Goal: Task Accomplishment & Management: Manage account settings

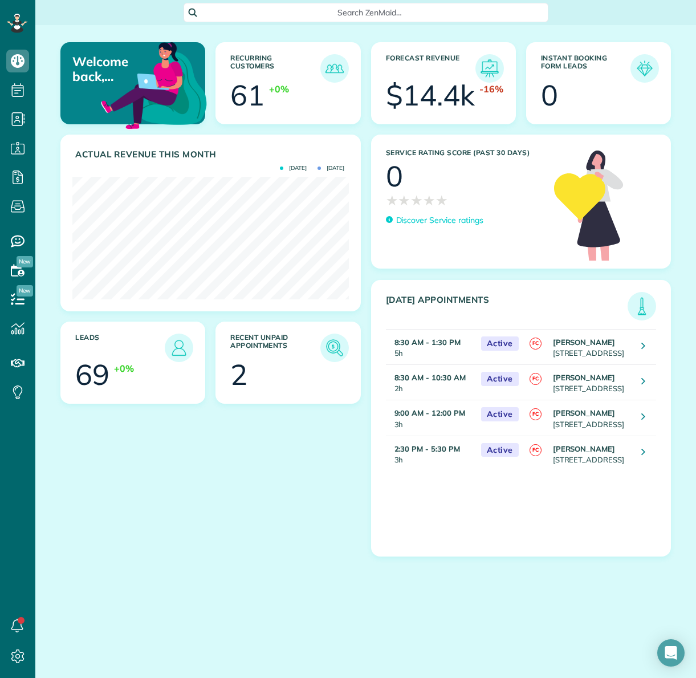
scroll to position [123, 276]
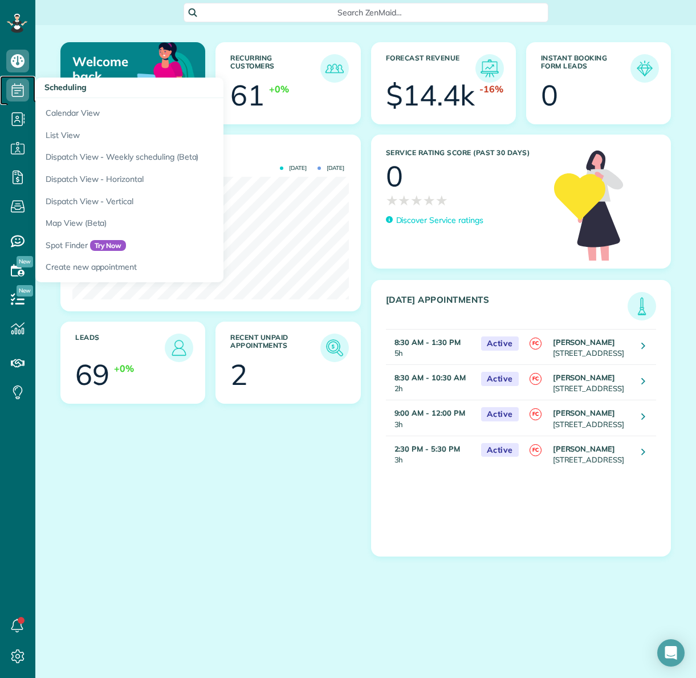
click at [19, 90] on use at bounding box center [18, 90] width 12 height 14
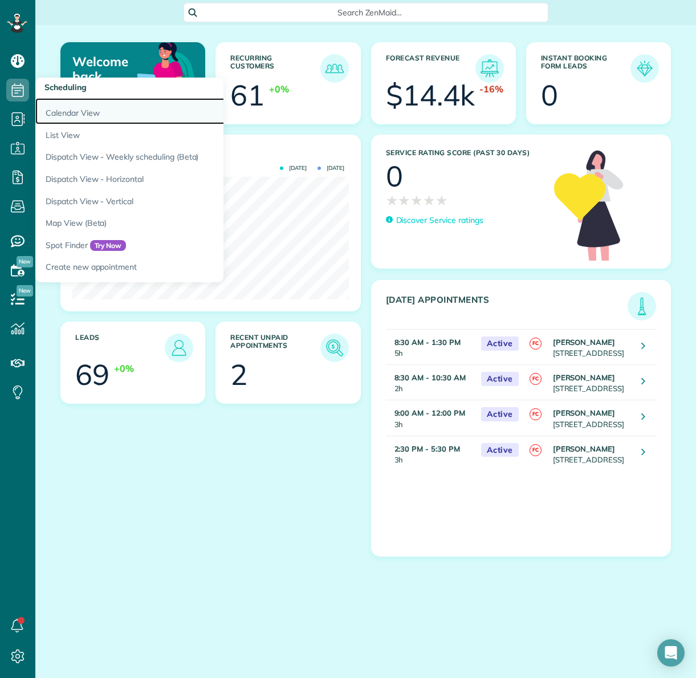
click at [80, 109] on link "Calendar View" at bounding box center [177, 111] width 285 height 26
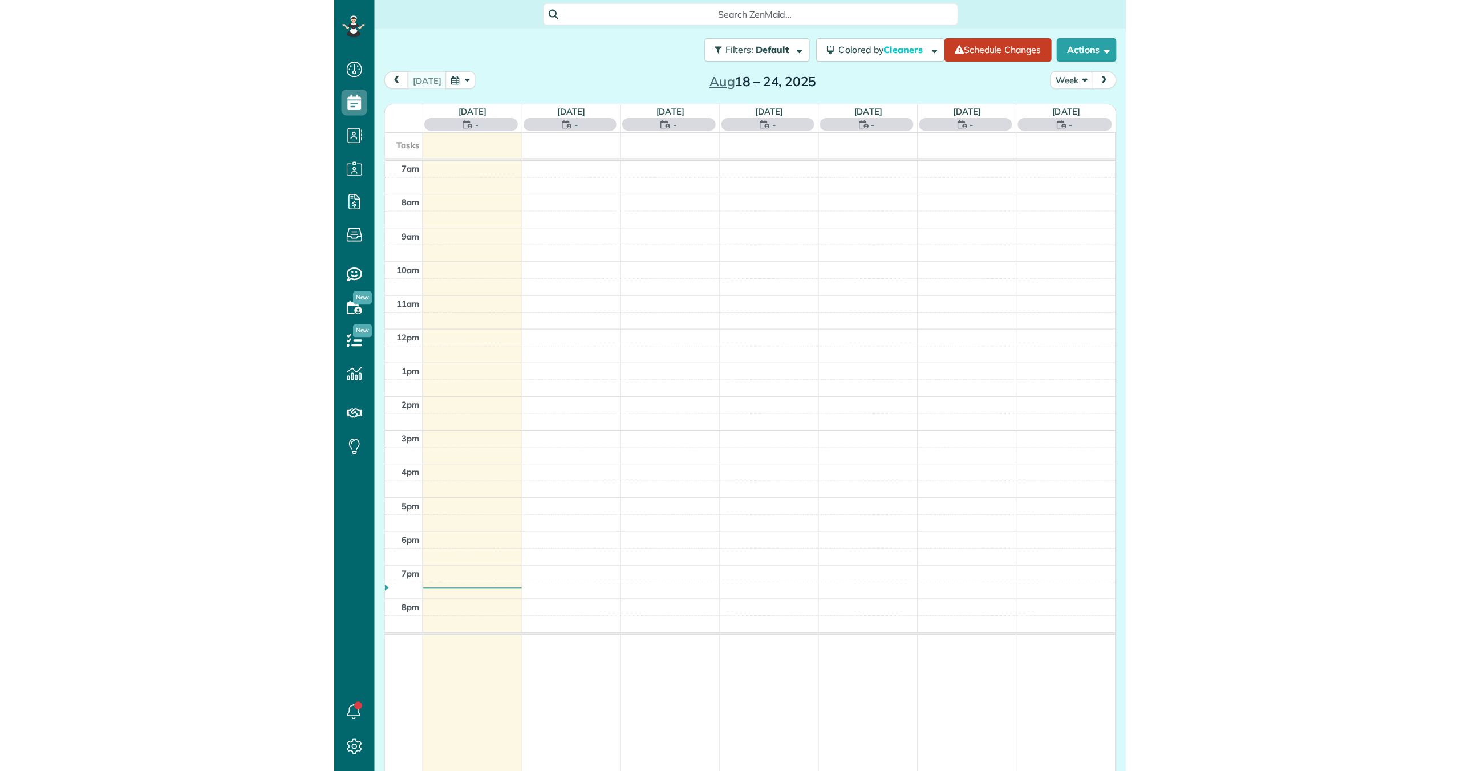
scroll to position [5, 5]
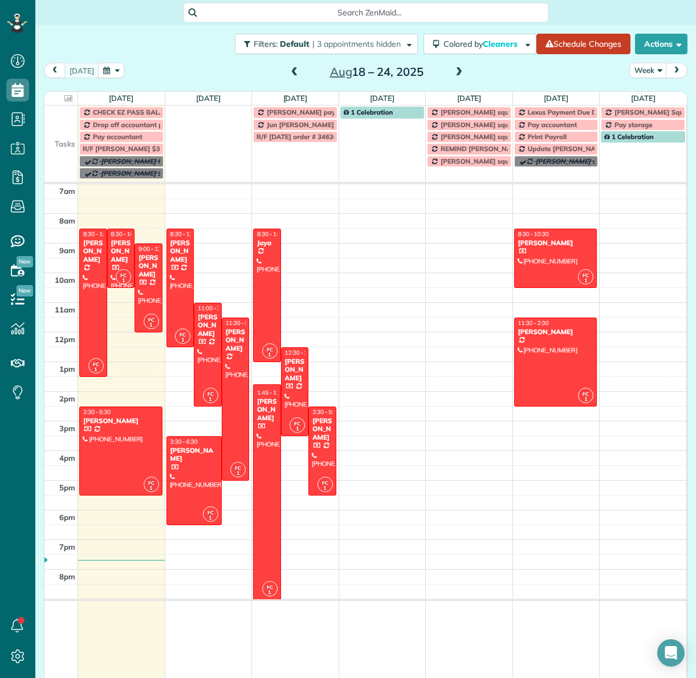
click at [266, 404] on div "Angela Bowman" at bounding box center [267, 409] width 21 height 25
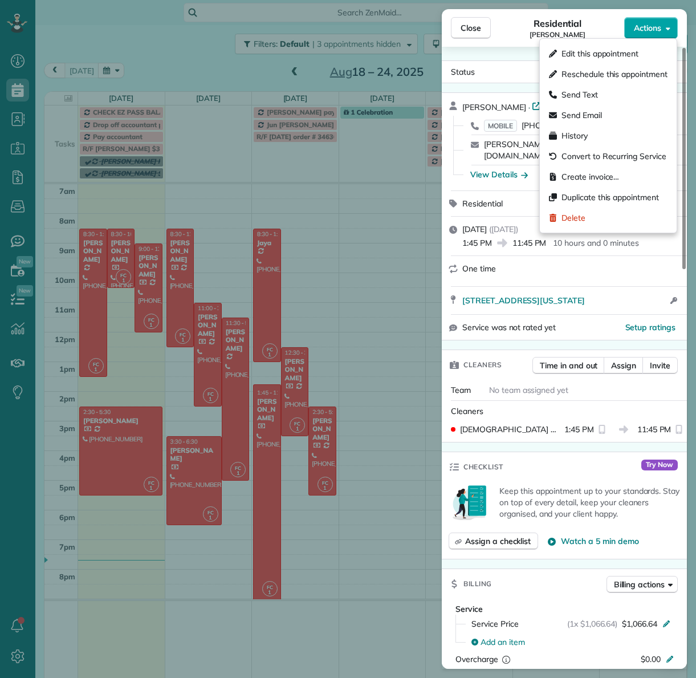
click at [655, 26] on span "Actions" at bounding box center [647, 27] width 27 height 11
click at [517, 19] on div "Residential Angela Bowman" at bounding box center [557, 28] width 133 height 23
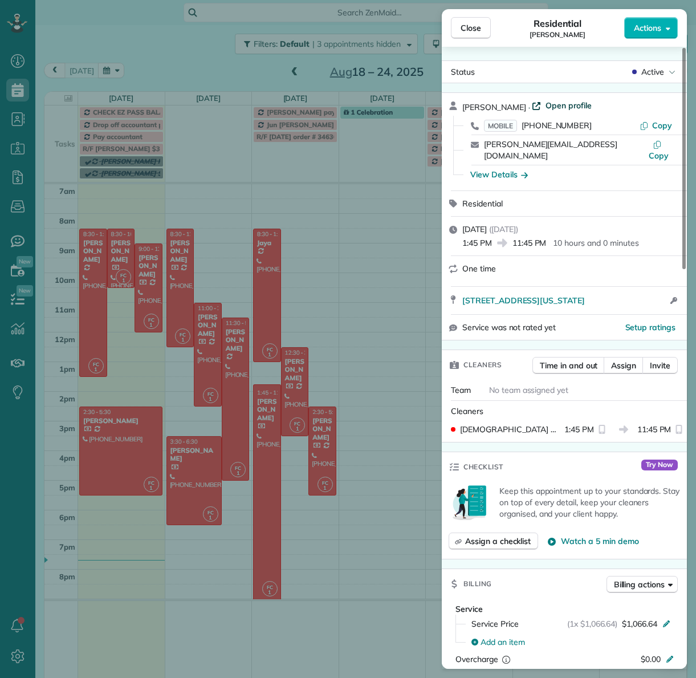
click at [569, 101] on span "Open profile" at bounding box center [569, 105] width 46 height 11
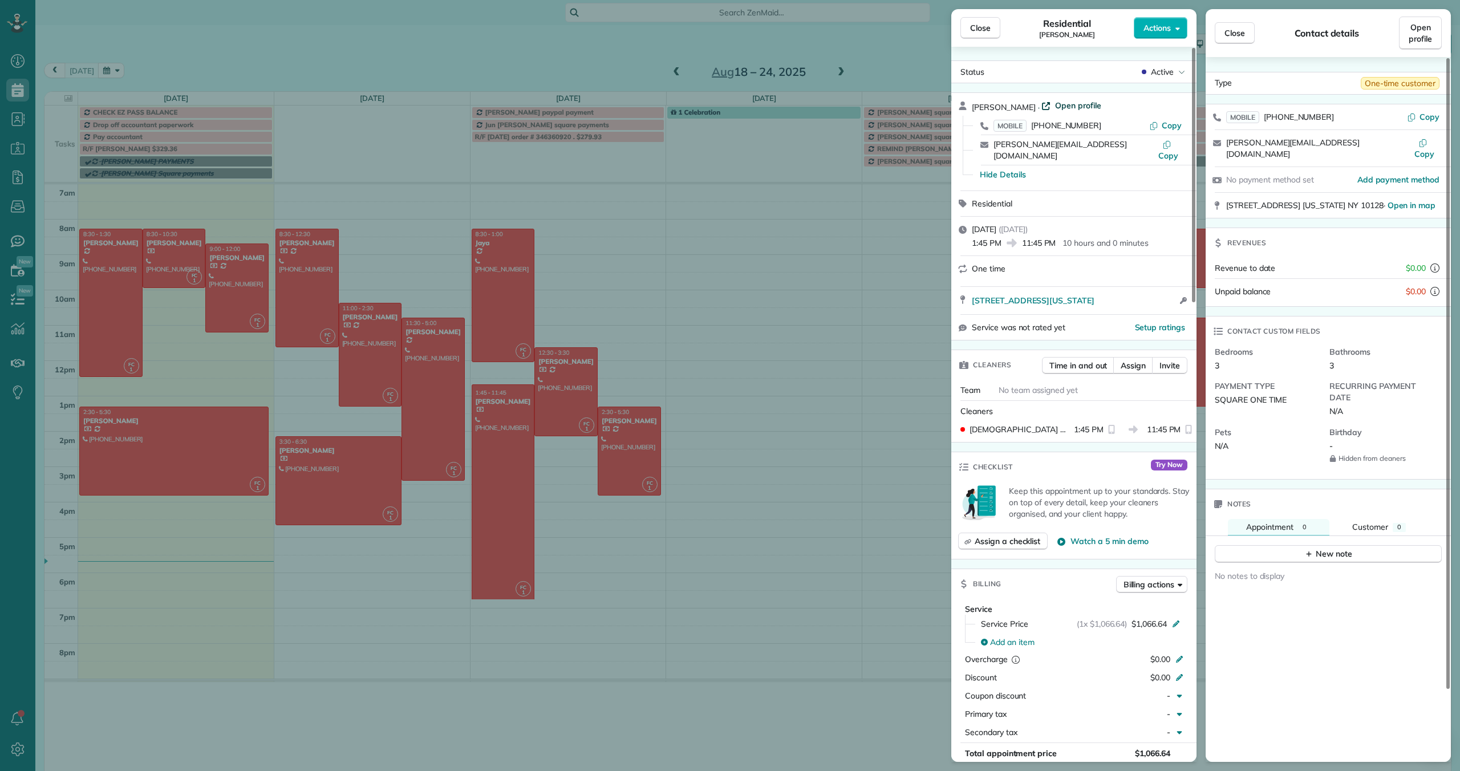
scroll to position [771, 35]
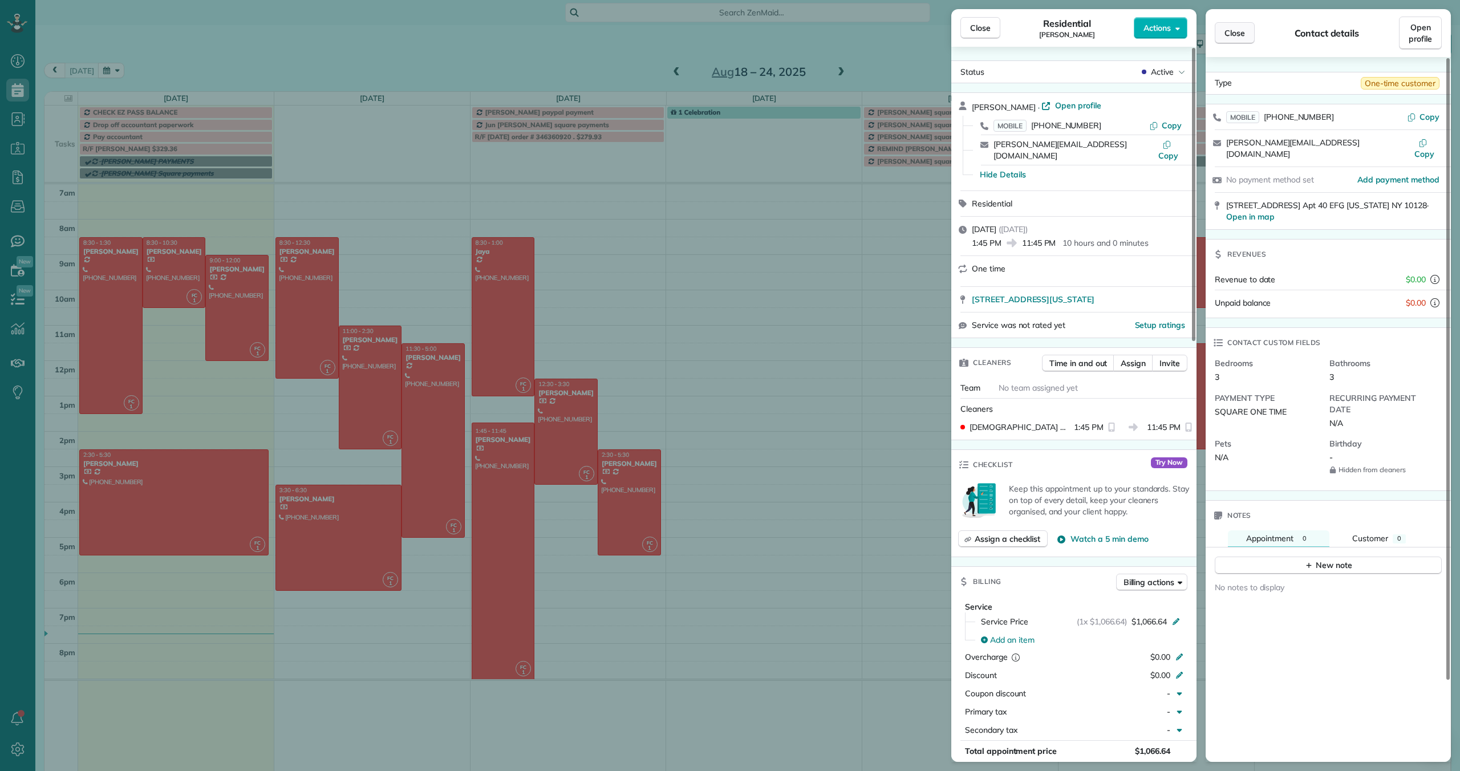
click at [696, 32] on span "Close" at bounding box center [1234, 32] width 21 height 11
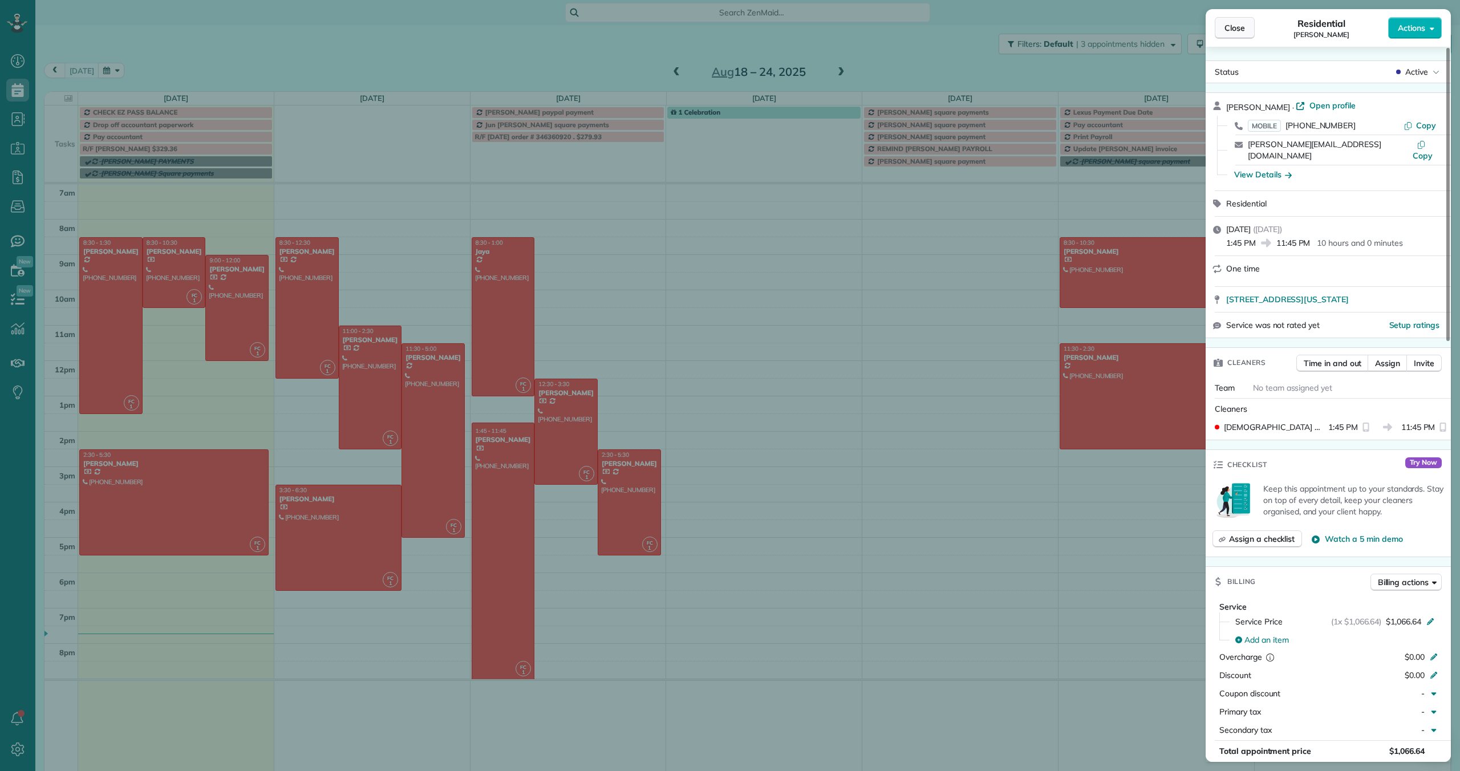
click at [696, 30] on span "Close" at bounding box center [1234, 27] width 21 height 11
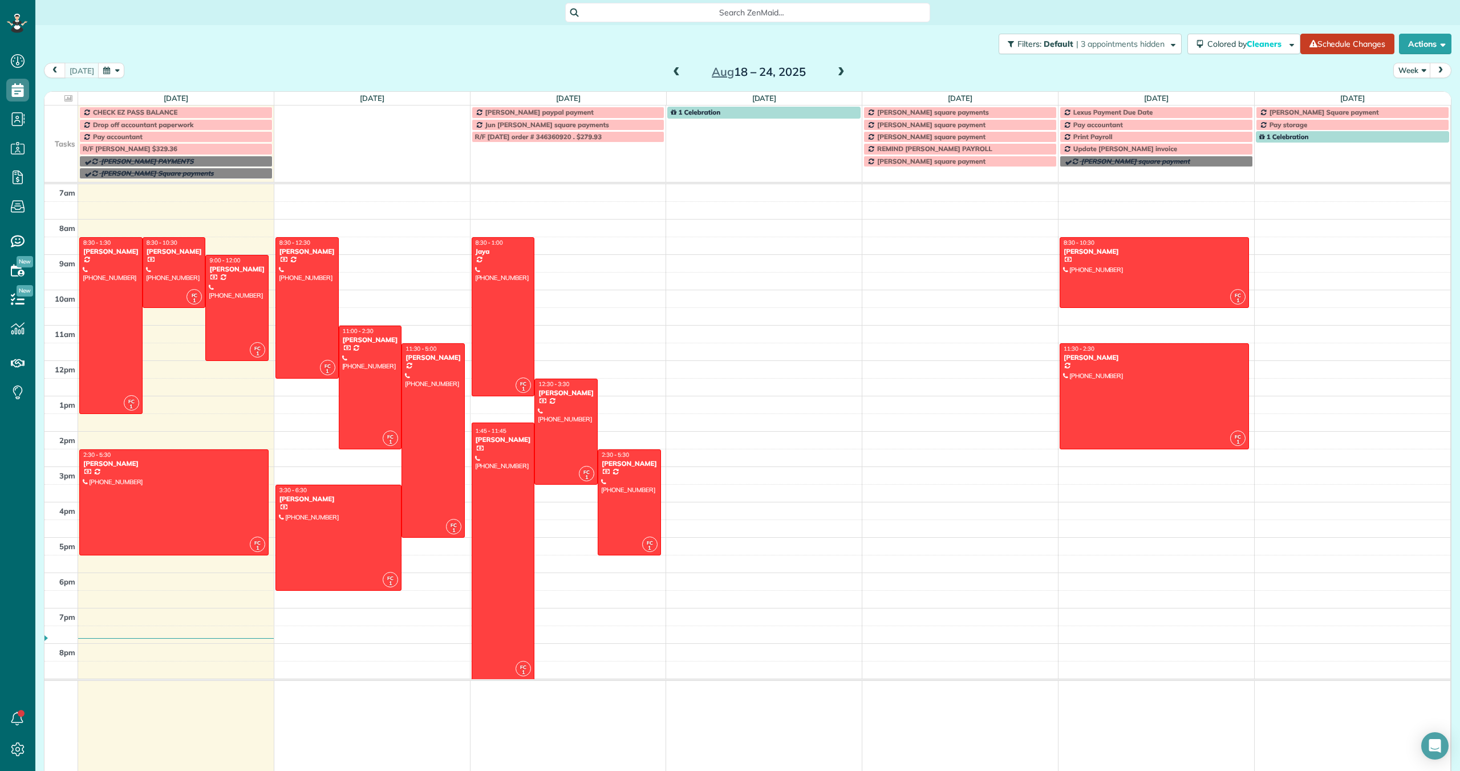
click at [497, 477] on div at bounding box center [503, 551] width 62 height 256
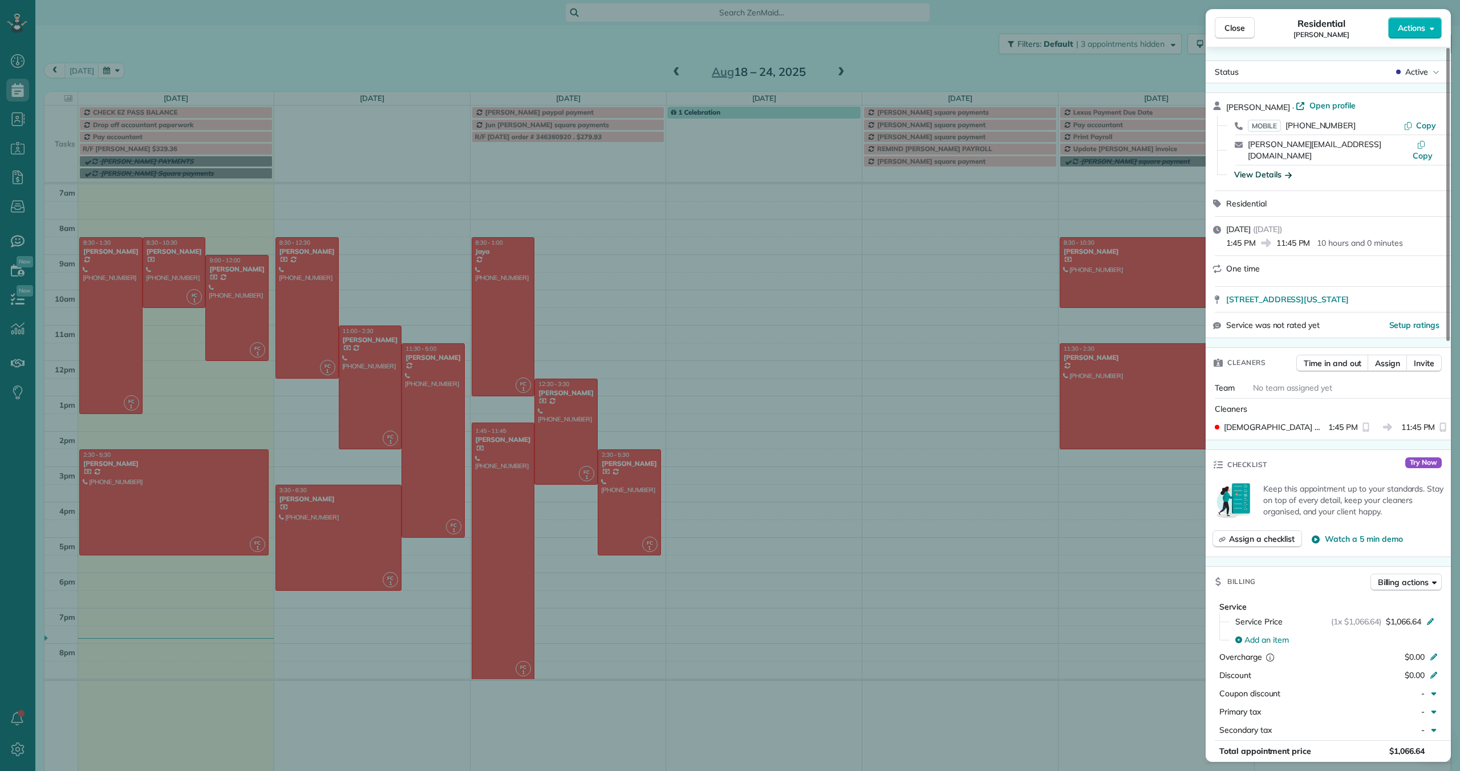
click at [696, 169] on div "View Details" at bounding box center [1263, 174] width 58 height 11
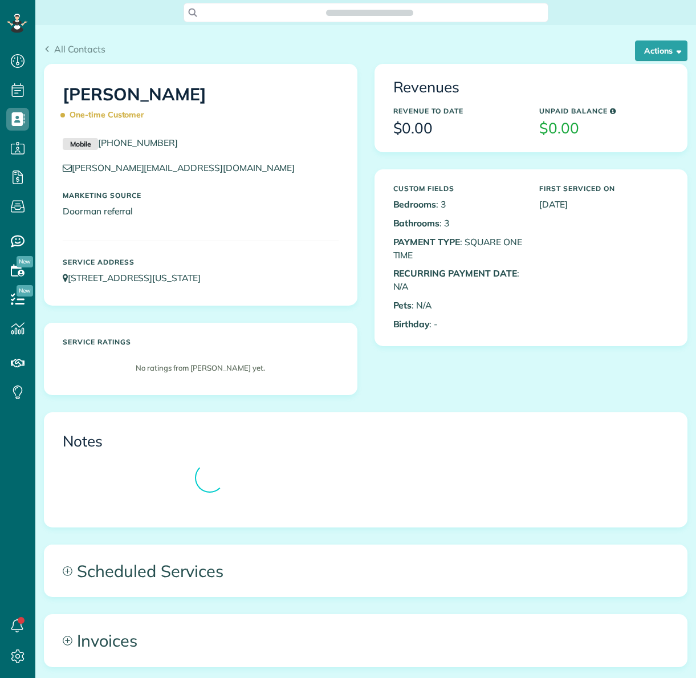
scroll to position [5, 5]
click at [667, 54] on button "Actions" at bounding box center [661, 50] width 52 height 21
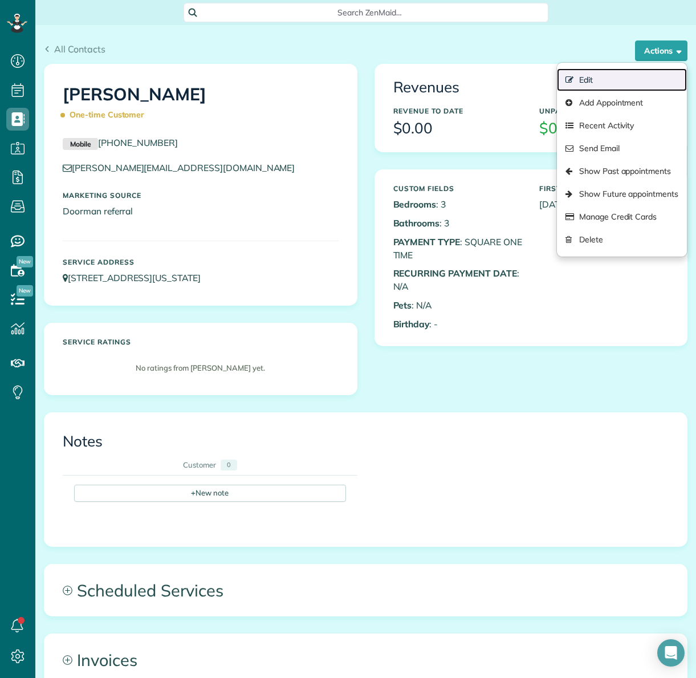
click at [613, 75] on link "Edit" at bounding box center [622, 79] width 130 height 23
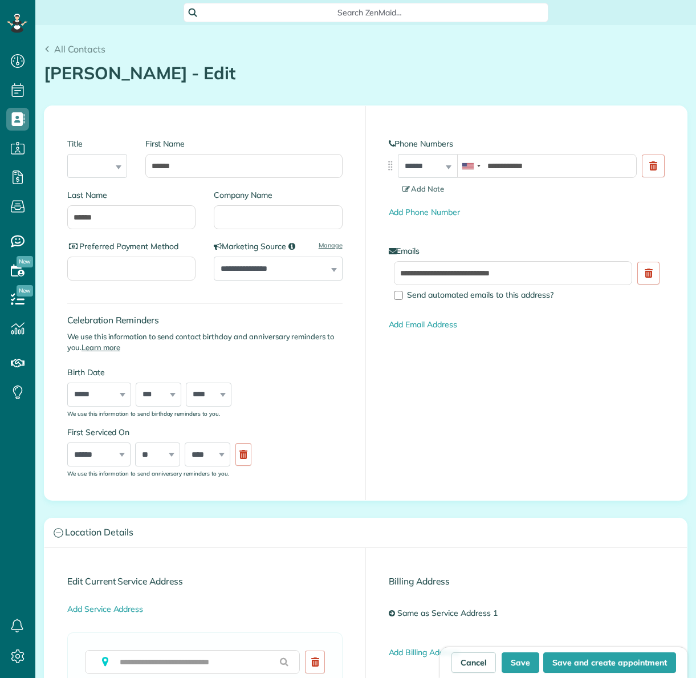
scroll to position [5, 5]
type input "**********"
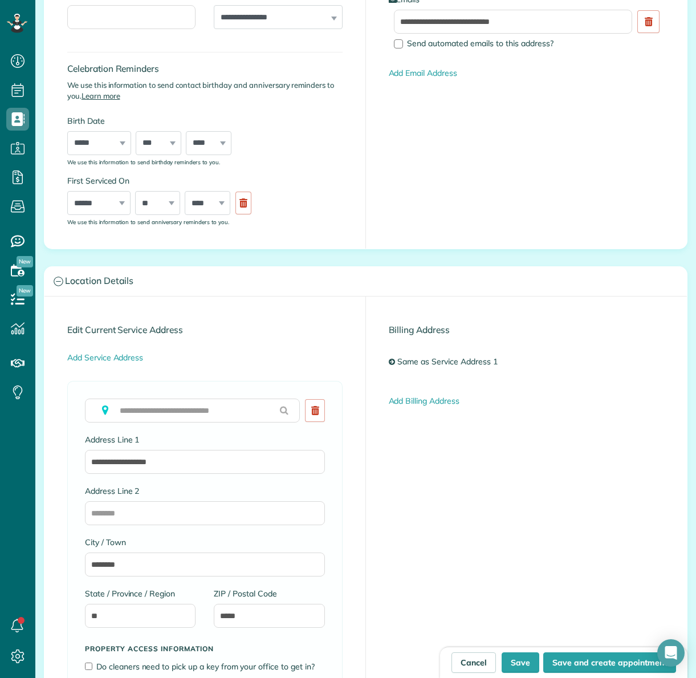
scroll to position [252, 0]
click at [164, 504] on input "Address Line 2" at bounding box center [205, 513] width 240 height 24
type input "**********"
click at [522, 667] on button "Save" at bounding box center [521, 662] width 38 height 21
type input "**********"
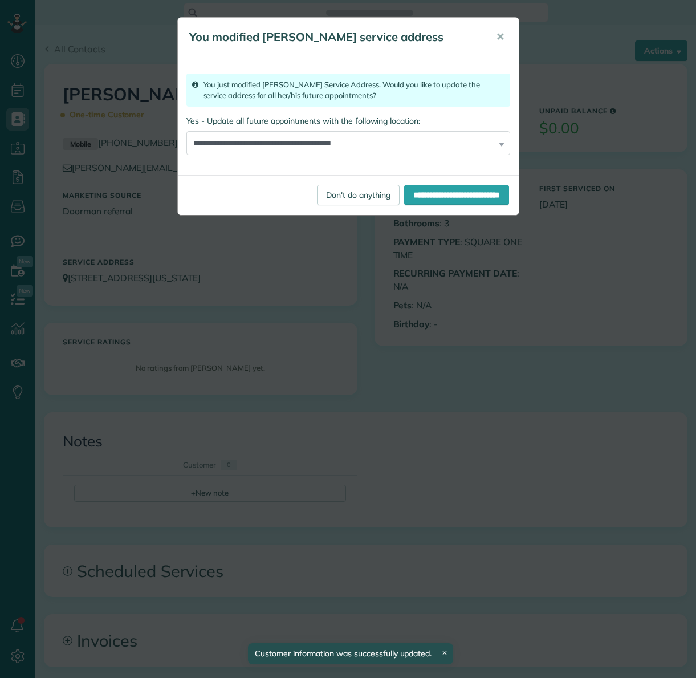
scroll to position [5, 5]
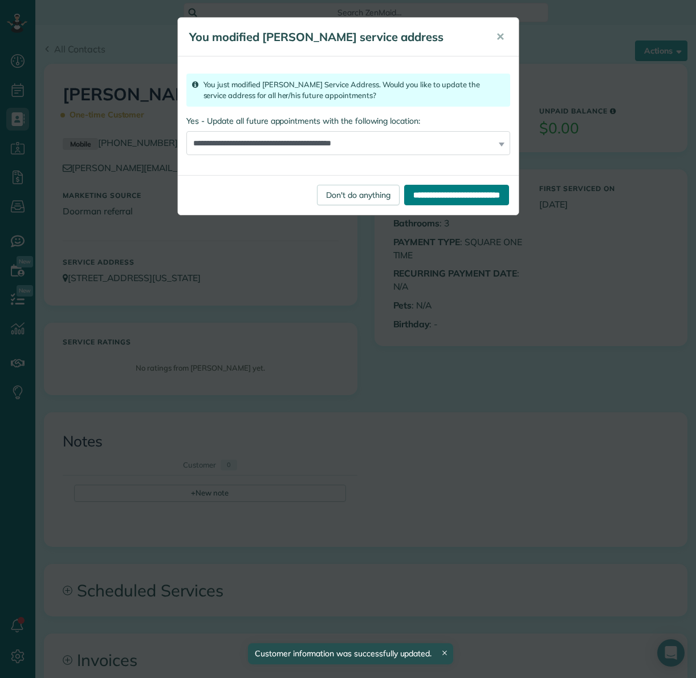
click at [453, 201] on input "**********" at bounding box center [456, 195] width 105 height 21
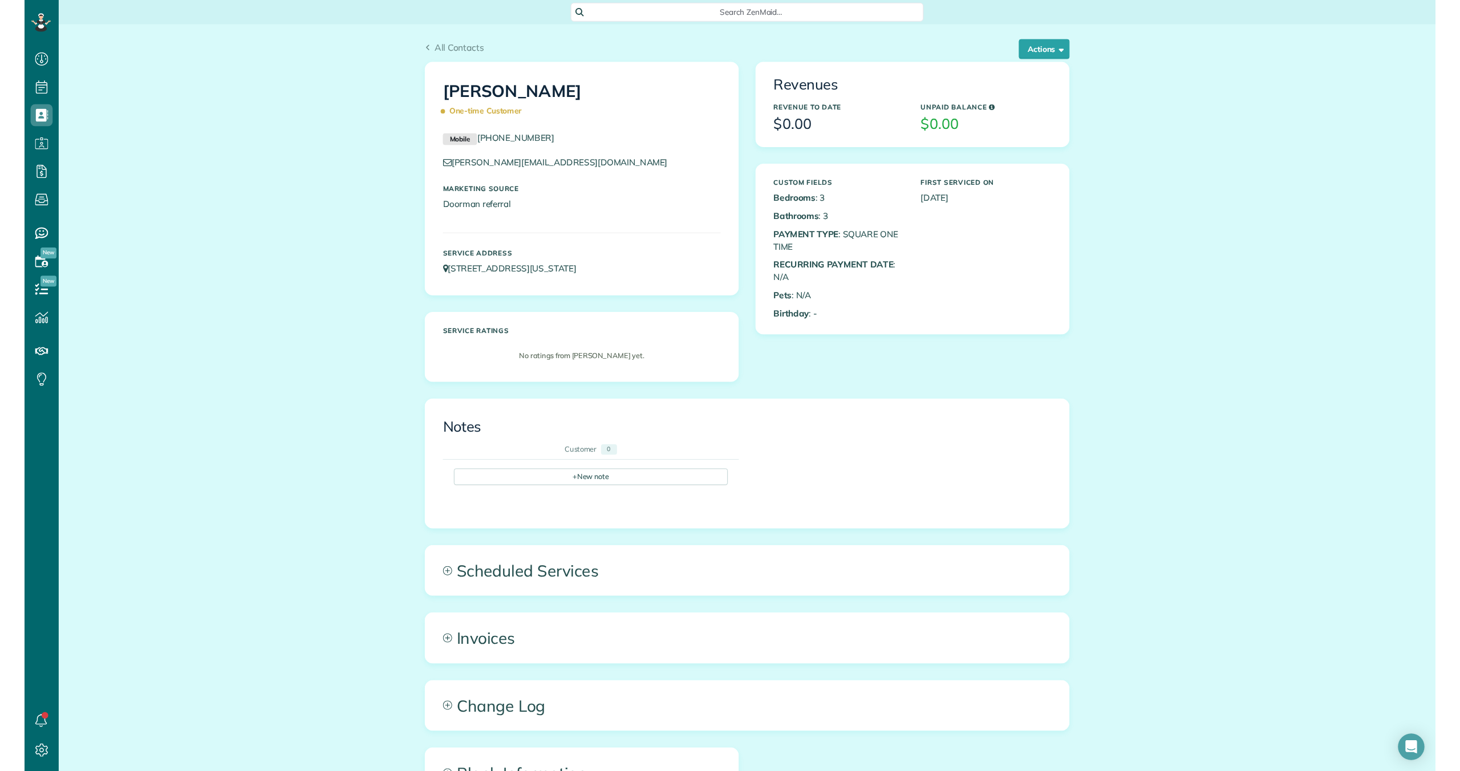
scroll to position [771, 35]
